Goal: Ask a question

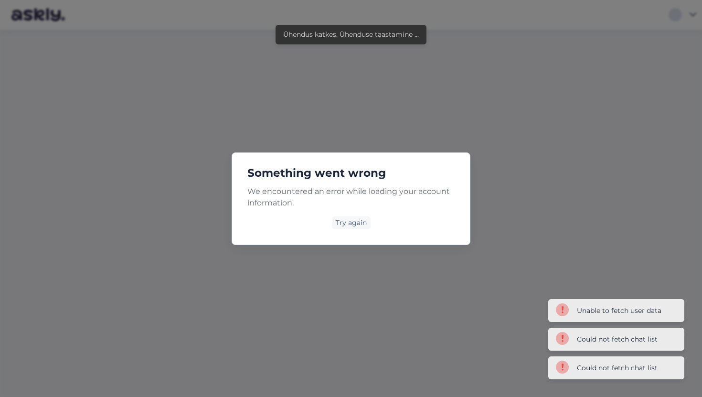
click at [351, 230] on div "Something went wrong We encountered an error while loading your account informa…" at bounding box center [351, 198] width 239 height 93
click at [351, 224] on div "Try again" at bounding box center [351, 222] width 39 height 13
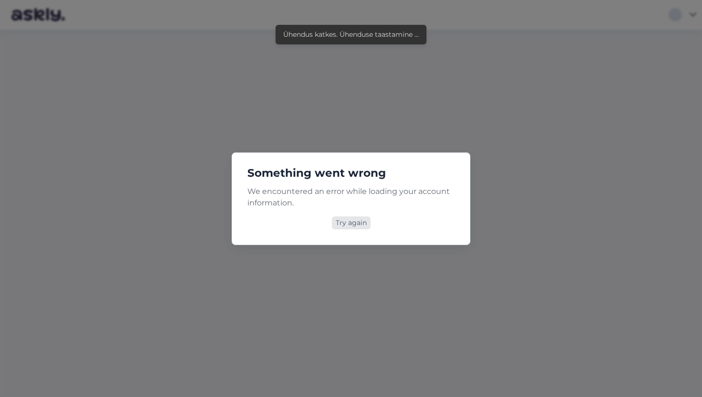
click at [358, 221] on div "Try again" at bounding box center [351, 222] width 39 height 13
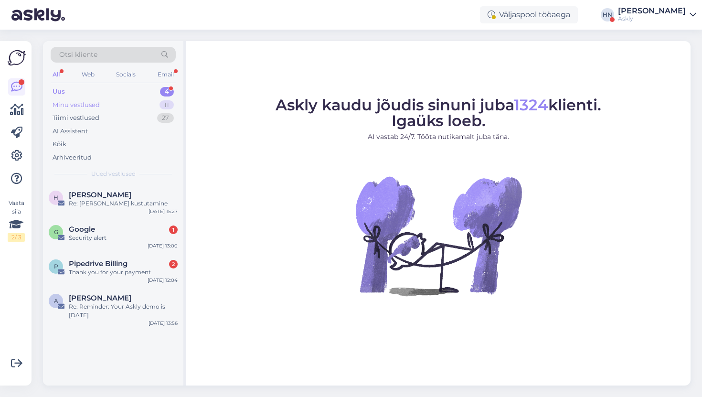
click at [144, 103] on div "Minu vestlused 11" at bounding box center [113, 104] width 125 height 13
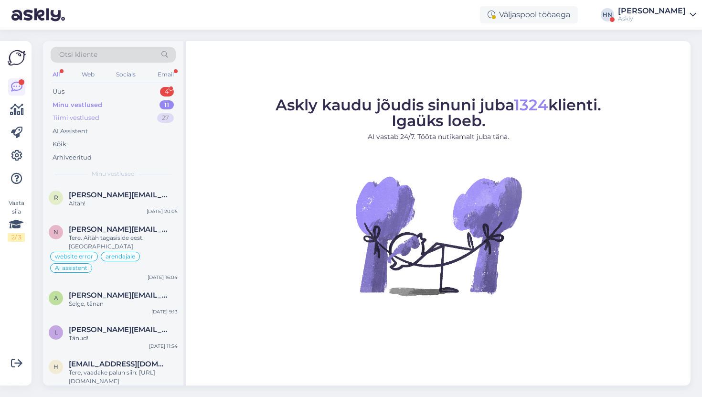
click at [138, 116] on div "Tiimi vestlused 27" at bounding box center [113, 117] width 125 height 13
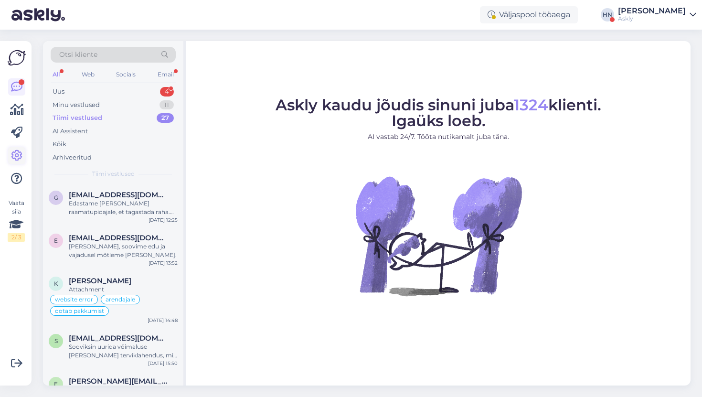
click at [19, 159] on icon at bounding box center [16, 155] width 11 height 11
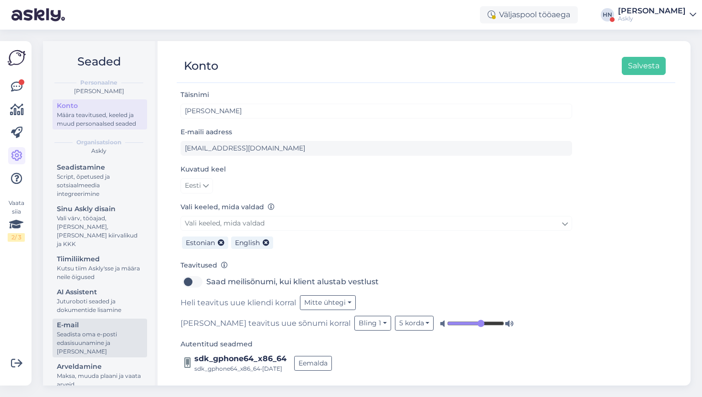
click at [107, 337] on div "Seadista oma e-posti edasisuunamine ja [PERSON_NAME]" at bounding box center [100, 343] width 86 height 26
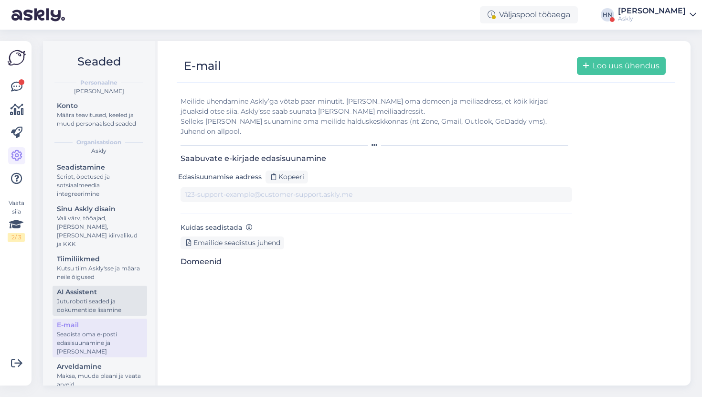
click at [100, 302] on div "Juturoboti seaded ja dokumentide lisamine" at bounding box center [100, 305] width 86 height 17
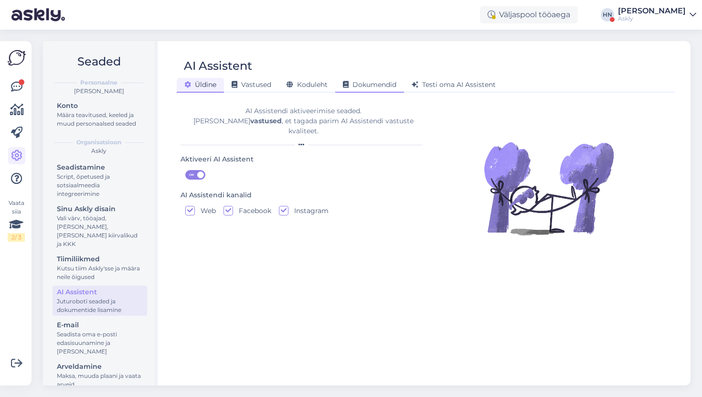
click at [376, 86] on span "Dokumendid" at bounding box center [369, 84] width 53 height 9
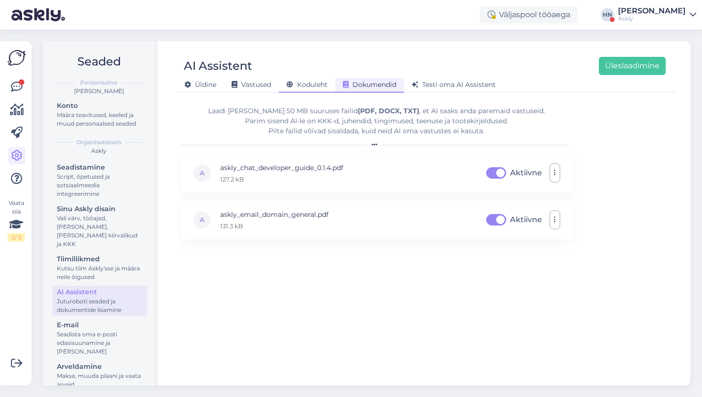
click at [327, 84] on span "Koduleht" at bounding box center [306, 84] width 41 height 9
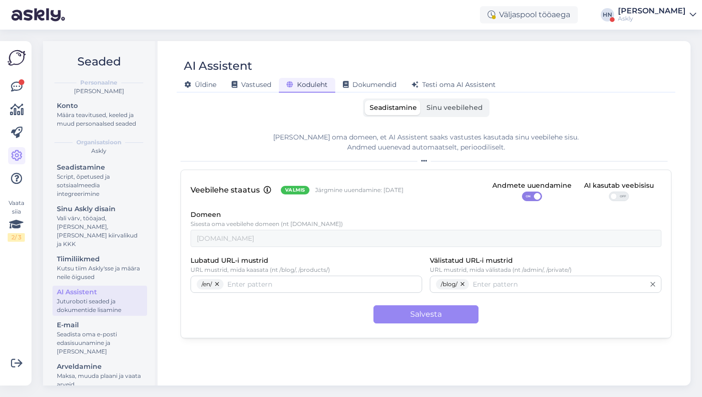
click at [441, 108] on span "Sinu veebilehed" at bounding box center [454, 107] width 56 height 9
click at [422, 100] on input "Sinu veebilehed" at bounding box center [422, 100] width 0 height 0
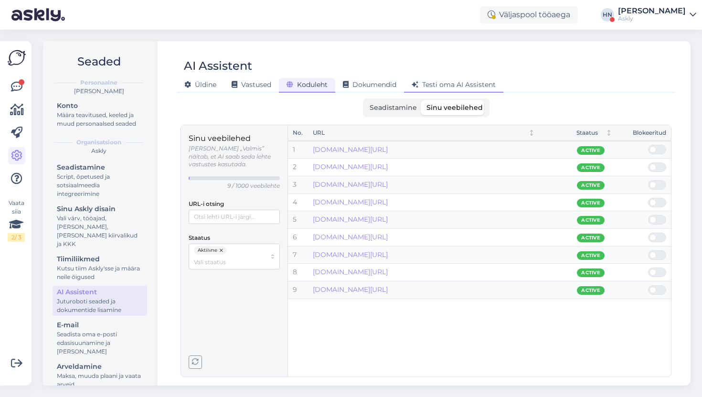
click at [452, 91] on div "Testi oma AI Assistent" at bounding box center [453, 85] width 99 height 15
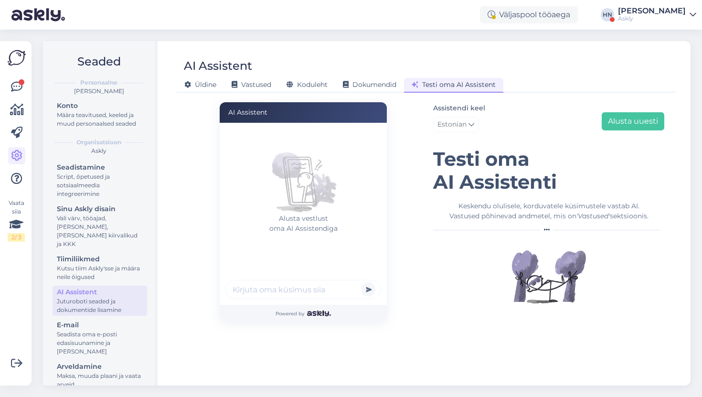
click at [280, 292] on input "text" at bounding box center [303, 289] width 156 height 19
type input "kuidas lisada chat kodulehele"
click at [361, 282] on button "submit" at bounding box center [368, 289] width 14 height 14
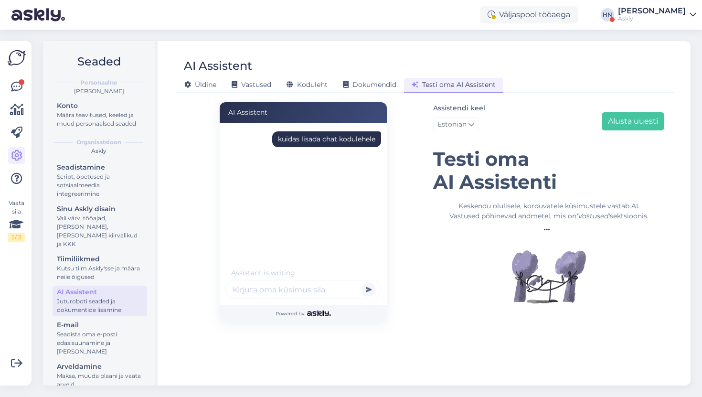
scroll to position [52, 0]
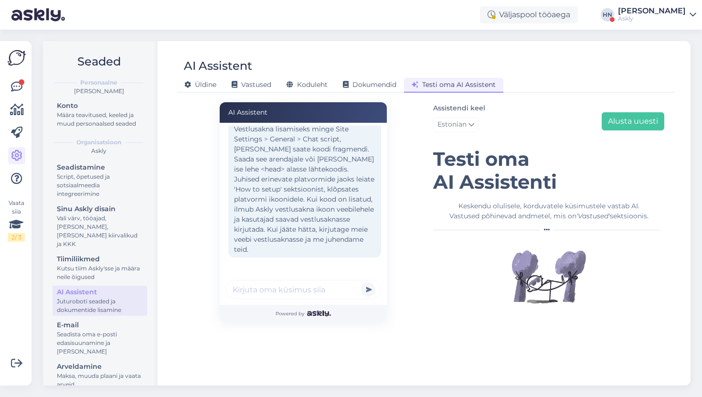
click at [280, 292] on input "text" at bounding box center [303, 289] width 156 height 19
click at [418, 36] on div "Seaded Personaalne [PERSON_NAME] Konto Määra teavitused, keeled ja muud persona…" at bounding box center [369, 213] width 664 height 367
